Goal: Task Accomplishment & Management: Use online tool/utility

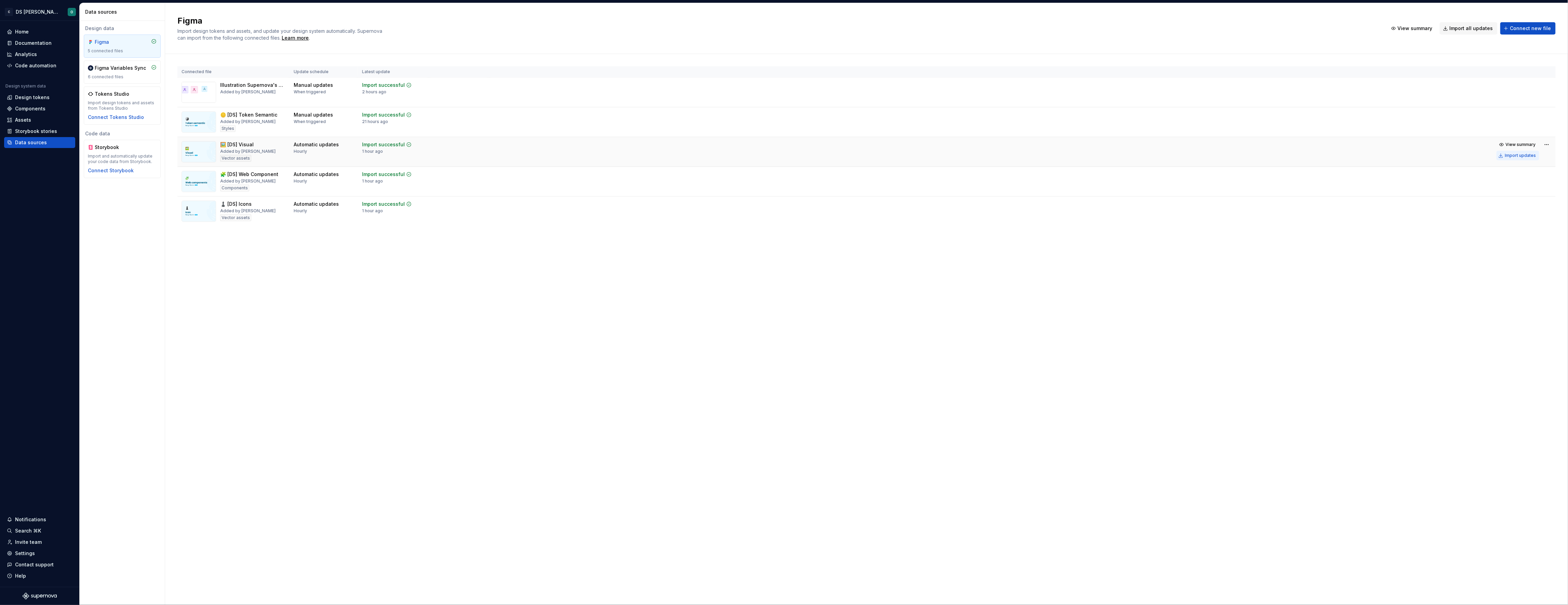
click at [1532, 153] on div "Import updates" at bounding box center [1520, 155] width 31 height 5
drag, startPoint x: 1270, startPoint y: 282, endPoint x: 1333, endPoint y: 211, distance: 94.9
click at [1269, 282] on div "Figma Import design tokens and assets, and update your design system automatica…" at bounding box center [867, 304] width 1403 height 602
click at [1506, 185] on div "Import updates" at bounding box center [1520, 185] width 31 height 5
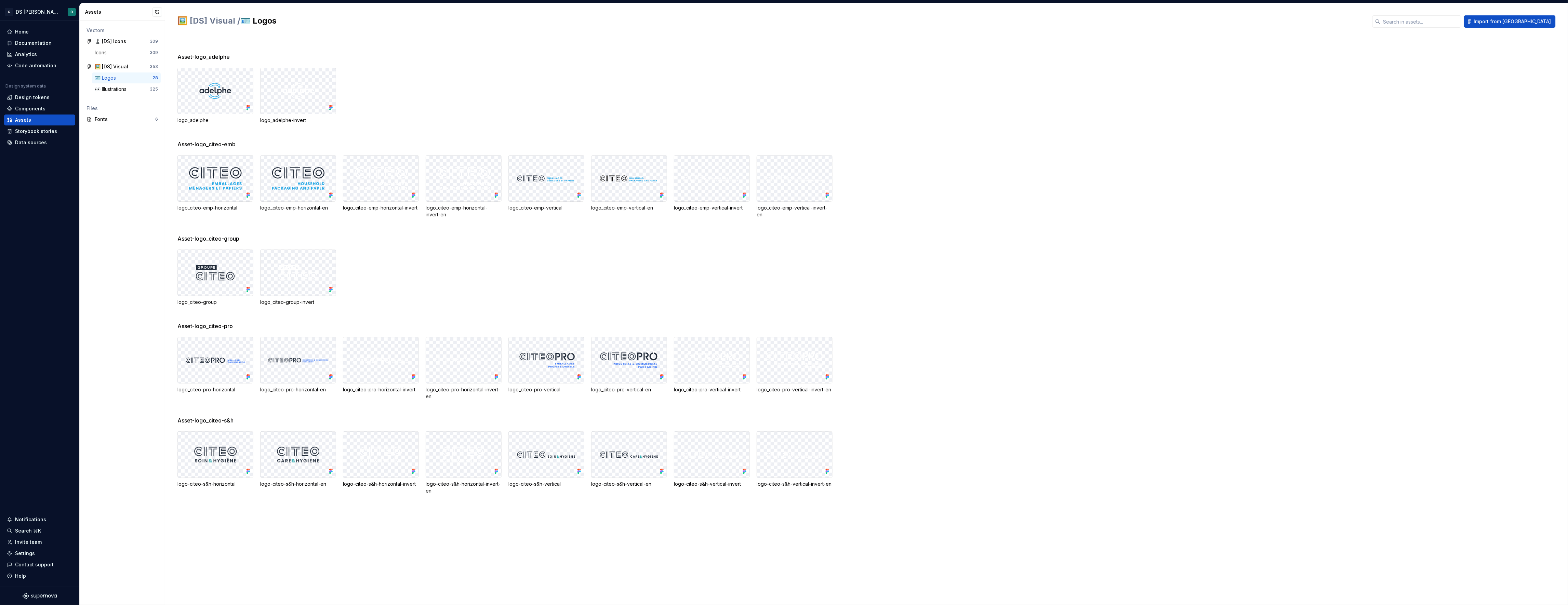
drag, startPoint x: 1038, startPoint y: 165, endPoint x: 1028, endPoint y: 164, distance: 10.0
click at [1038, 165] on div "logo_citeo-emp-horizontal logo_citeo-emp-horizontal-en logo_citeo-emp-horizonta…" at bounding box center [873, 187] width 1390 height 63
click at [949, 178] on div "logo_citeo-emp-horizontal logo_citeo-emp-horizontal-en logo_citeo-emp-horizonta…" at bounding box center [873, 187] width 1390 height 63
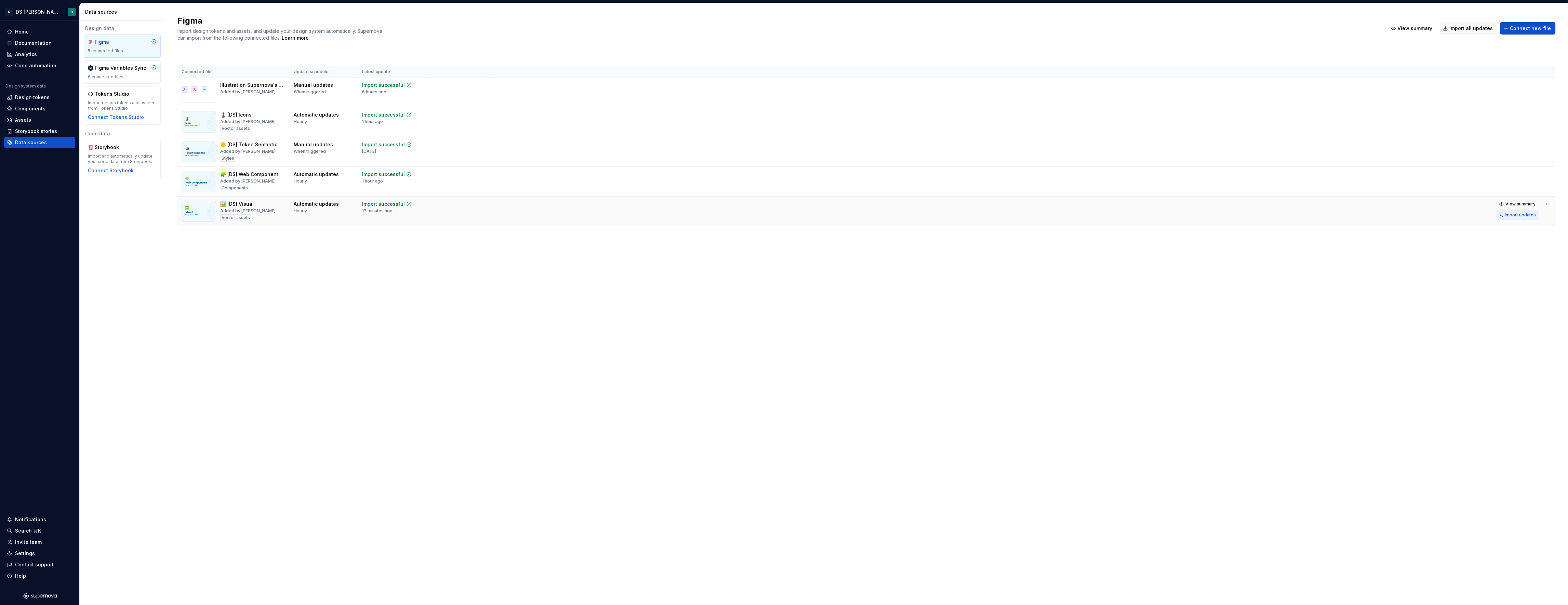
click at [1518, 216] on div "Import updates" at bounding box center [1520, 215] width 31 height 5
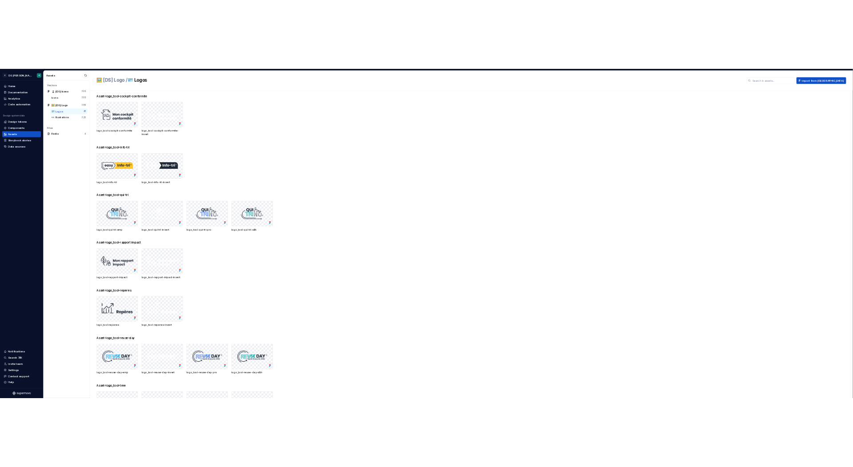
scroll to position [1139, 0]
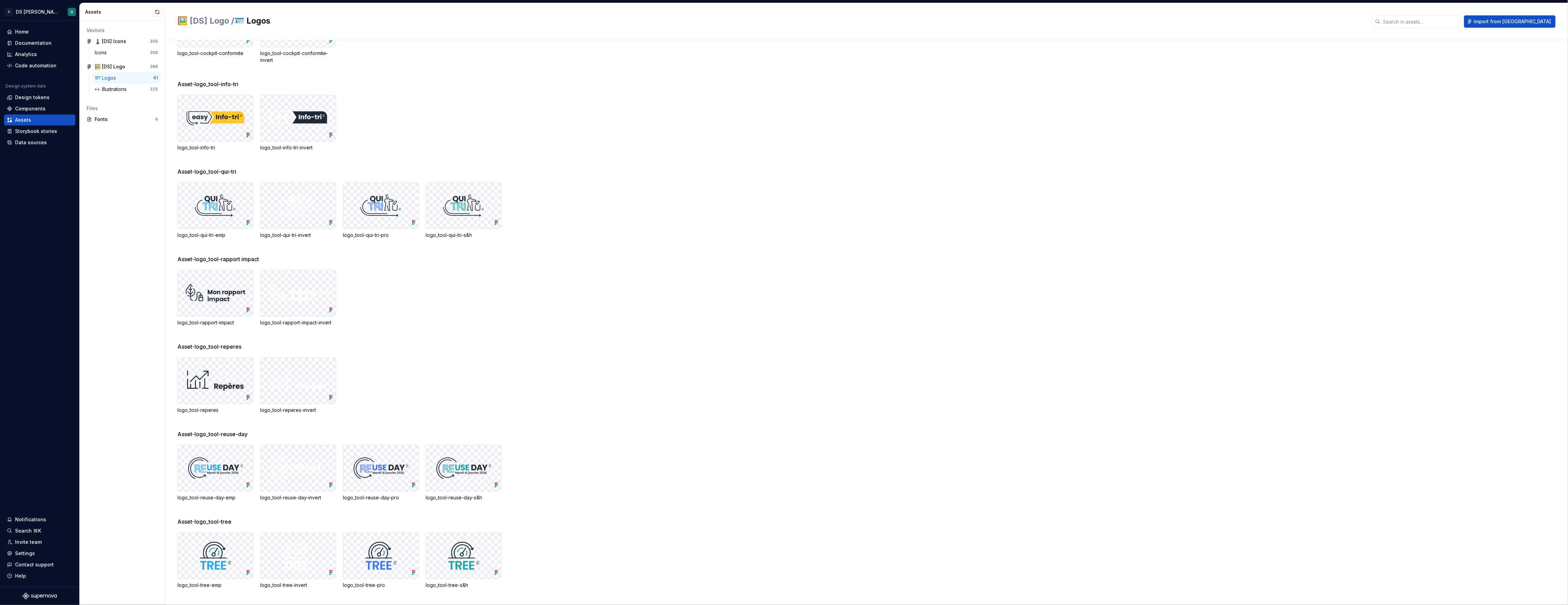
click at [719, 168] on div "Asset-logo_tool-qui-tri" at bounding box center [873, 172] width 1390 height 8
